Goal: Answer question/provide support

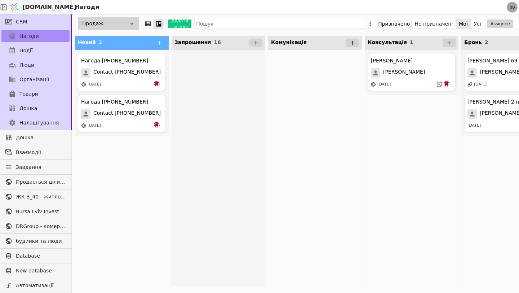
scroll to position [424, 0]
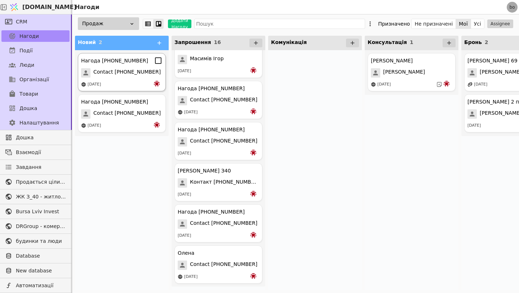
click at [124, 80] on div "Нагода [PHONE_NUMBER] Contact [PHONE_NUMBER] [DATE]" at bounding box center [122, 72] width 88 height 38
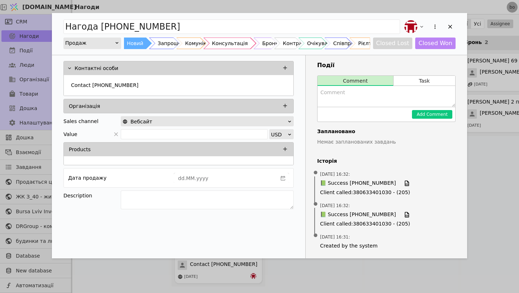
click at [240, 46] on div "Консультація" at bounding box center [230, 43] width 36 height 12
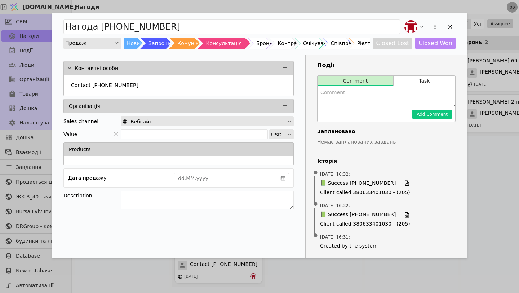
click at [347, 96] on textarea "Add Opportunity" at bounding box center [387, 96] width 138 height 21
type textarea "Цікавиться квартирою для себе та під Інвестицію"
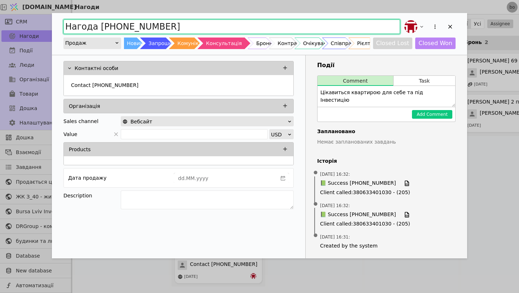
drag, startPoint x: 177, startPoint y: 24, endPoint x: 53, endPoint y: 28, distance: 124.4
click at [53, 28] on div "Нагода [PHONE_NUMBER] Продаж Новий Запрошення Комунікація Консультація Бронь Ко…" at bounding box center [259, 34] width 415 height 42
type input "[PERSON_NAME]"
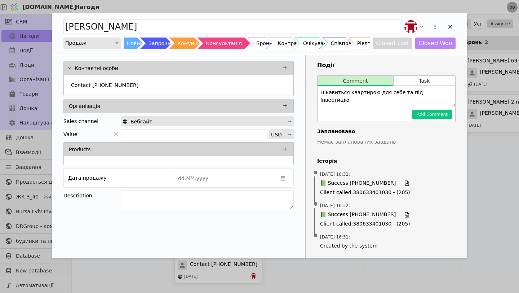
click at [445, 91] on textarea "Цікавиться квартирою для себе та під Інвестицію" at bounding box center [387, 96] width 138 height 21
type textarea "Цікавиться квартирою для себе та під Інвестицію. Набрати в четвер зранку"
click at [439, 115] on button "Add Comment" at bounding box center [432, 114] width 40 height 9
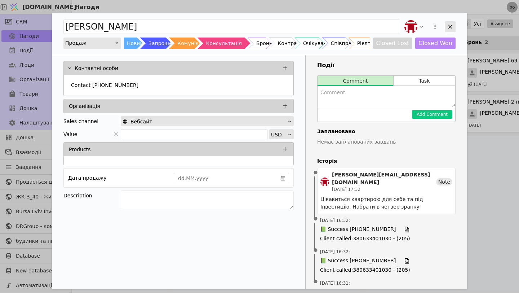
click at [447, 25] on icon "Add Opportunity" at bounding box center [450, 26] width 6 height 6
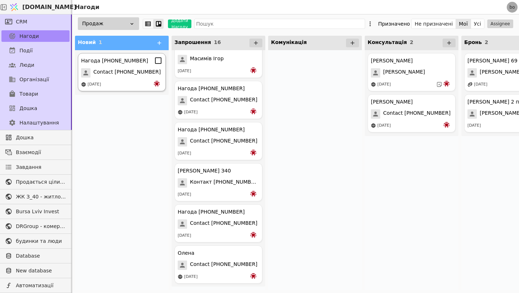
click at [118, 78] on div "Нагода [PHONE_NUMBER] Contact [PHONE_NUMBER] [DATE]" at bounding box center [122, 72] width 88 height 38
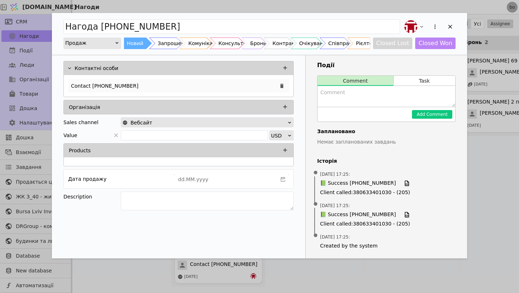
click at [153, 83] on div "Contact [PHONE_NUMBER]" at bounding box center [178, 85] width 221 height 13
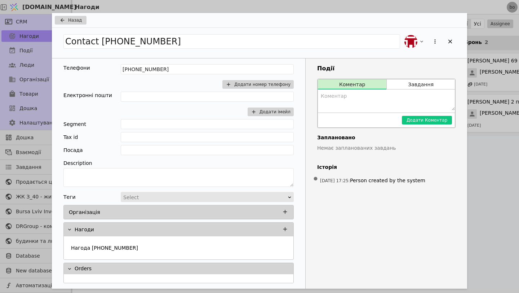
click at [79, 15] on div "Назад" at bounding box center [259, 20] width 415 height 15
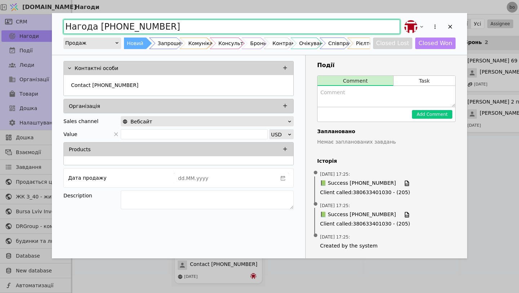
click at [79, 19] on input "Нагода [PHONE_NUMBER]" at bounding box center [231, 26] width 337 height 14
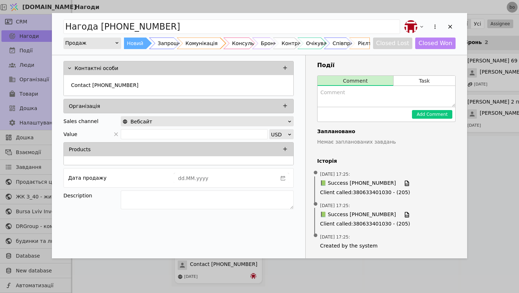
click at [213, 43] on div "Комунікація" at bounding box center [201, 43] width 32 height 12
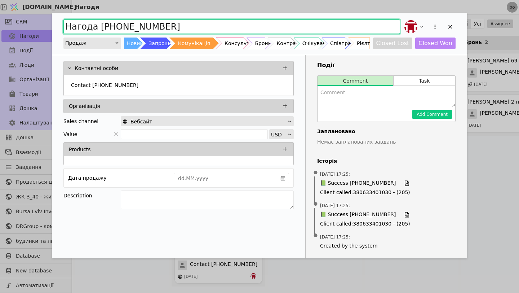
drag, startPoint x: 189, startPoint y: 24, endPoint x: 60, endPoint y: 29, distance: 128.8
click at [60, 29] on div "Нагода [PHONE_NUMBER] Продаж Новий Запрошення Комунікація Консультація Бронь Ко…" at bounding box center [259, 34] width 415 height 42
type input "Допомога по сайту"
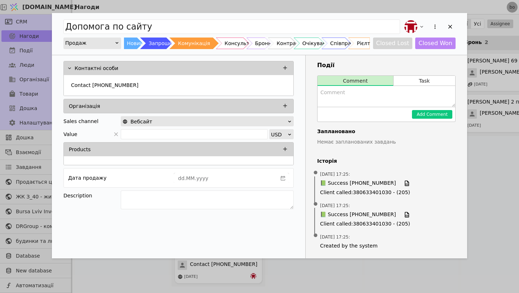
click at [347, 99] on textarea "Add Opportunity" at bounding box center [387, 96] width 138 height 21
click at [342, 93] on textarea "Допоміг навігаці" at bounding box center [387, 96] width 138 height 21
click at [394, 90] on textarea "Допоміг по навігаці" at bounding box center [387, 96] width 138 height 21
type textarea "Допоміг по навігації сайту"
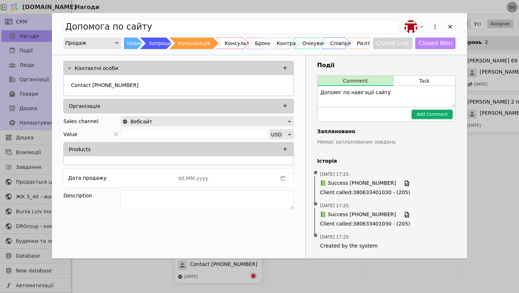
click at [430, 113] on button "Add Comment" at bounding box center [432, 114] width 40 height 9
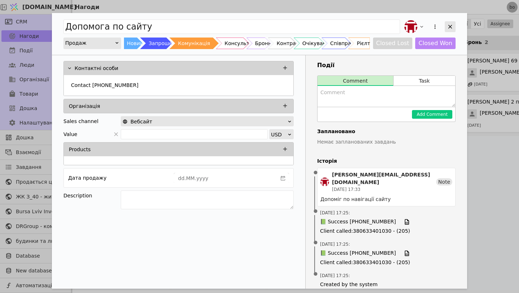
click at [454, 24] on div "Add Opportunity" at bounding box center [450, 26] width 11 height 11
